Goal: Information Seeking & Learning: Learn about a topic

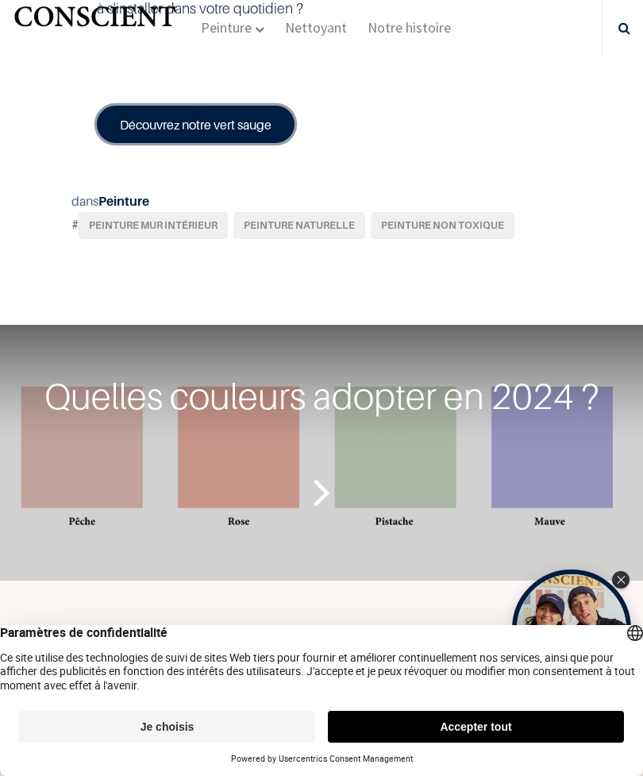
scroll to position [5169, 0]
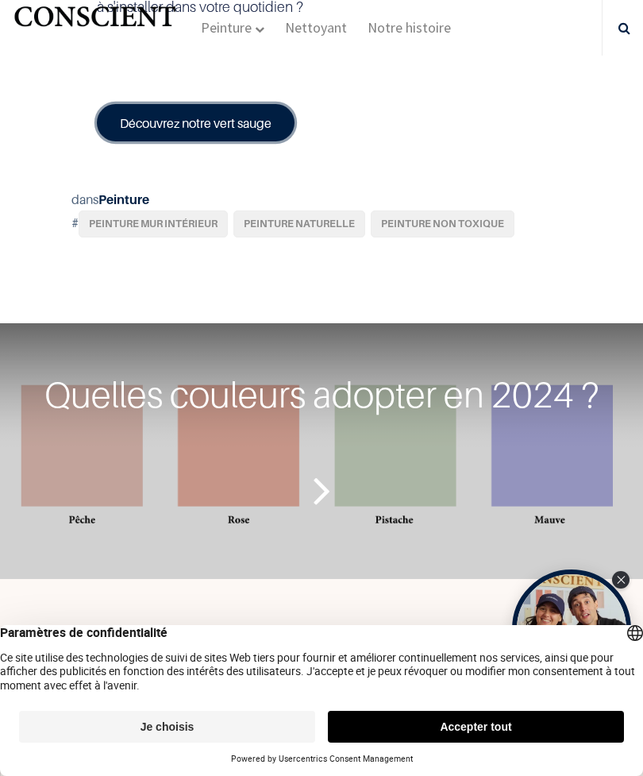
click at [322, 455] on icon "Lire la suite" at bounding box center [322, 489] width 17 height 71
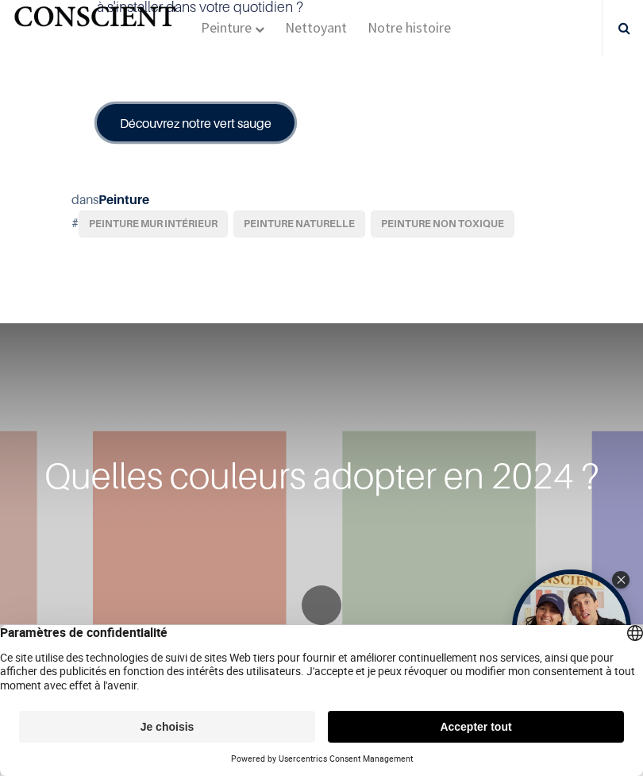
scroll to position [5173, 0]
